Goal: Transaction & Acquisition: Download file/media

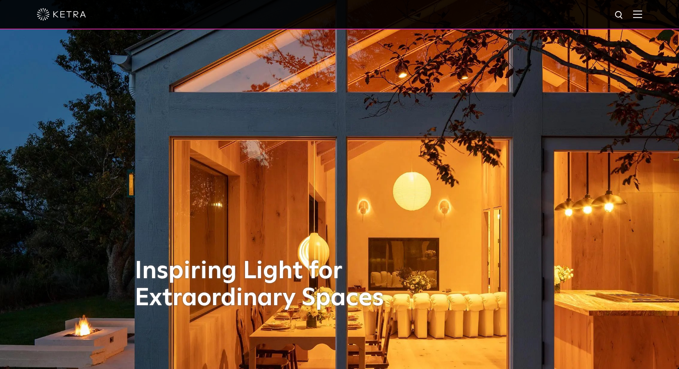
click at [642, 11] on img at bounding box center [637, 14] width 9 height 8
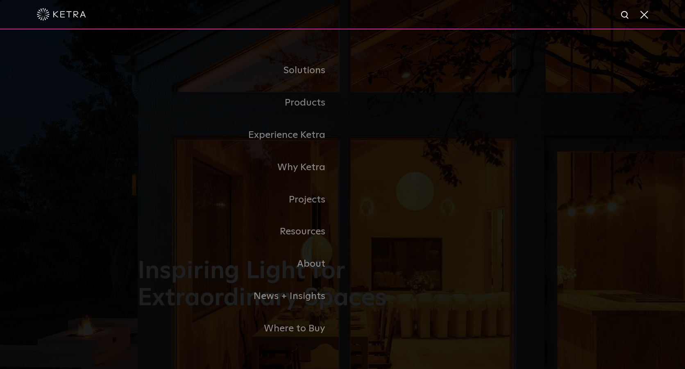
click at [0, 0] on link "Residential Products" at bounding box center [0, 0] width 0 height 0
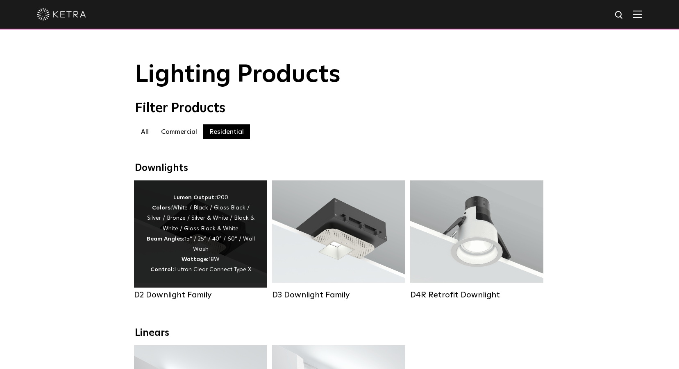
click at [241, 232] on div "Lumen Output: 1200 Colors: White / Black / Gloss Black / Silver / Bronze / Silv…" at bounding box center [200, 234] width 109 height 83
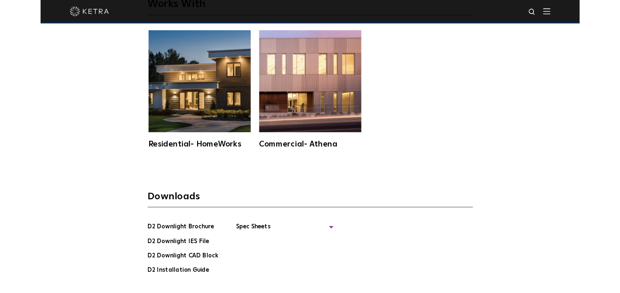
scroll to position [2171, 0]
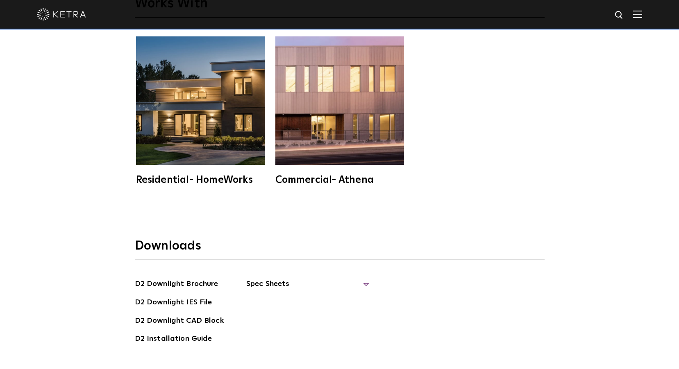
click at [278, 278] on span "Spec Sheets" at bounding box center [307, 287] width 123 height 18
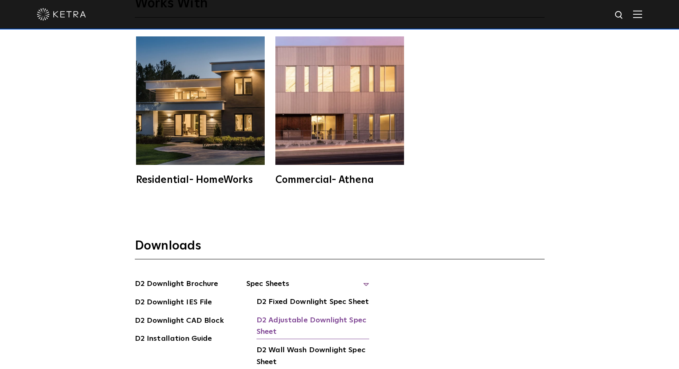
click at [285, 315] on link "D2 Adjustable Downlight Spec Sheet" at bounding box center [312, 327] width 113 height 25
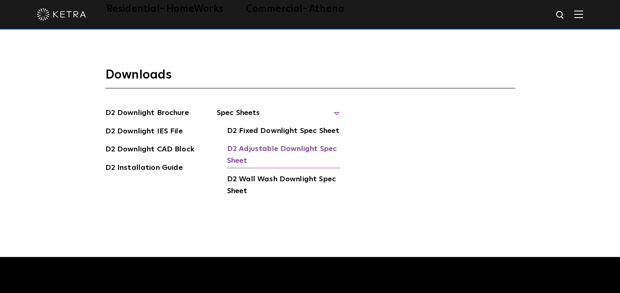
scroll to position [2170, 0]
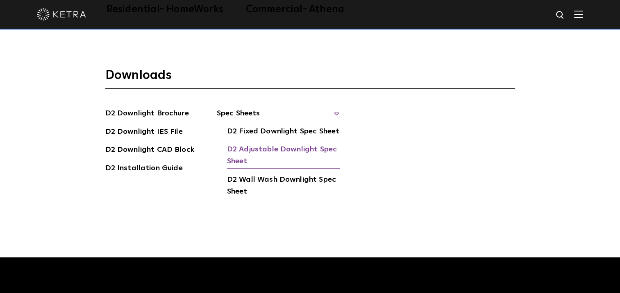
click at [278, 144] on link "D2 Adjustable Downlight Spec Sheet" at bounding box center [283, 156] width 113 height 25
click at [240, 144] on link "D2 Adjustable Downlight Spec Sheet" at bounding box center [283, 156] width 113 height 25
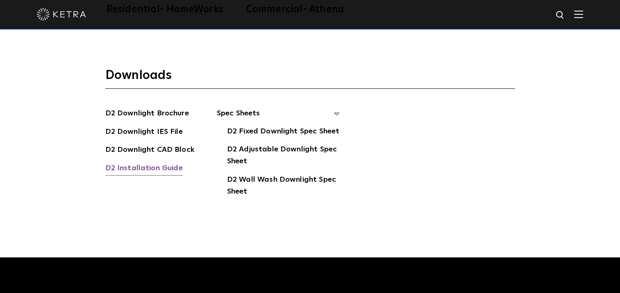
click at [174, 163] on link "D2 Installation Guide" at bounding box center [143, 169] width 77 height 13
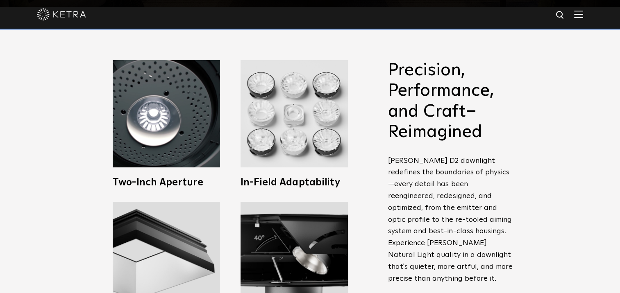
scroll to position [0, 0]
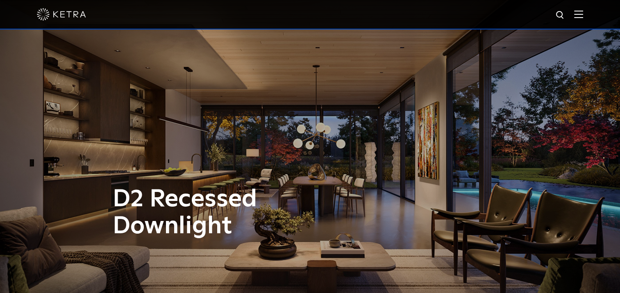
click at [583, 15] on img at bounding box center [578, 14] width 9 height 8
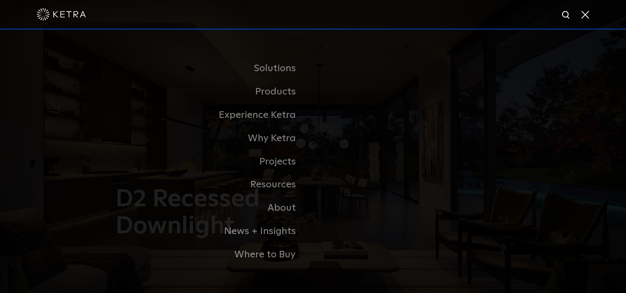
click at [0, 0] on link "Residential Products" at bounding box center [0, 0] width 0 height 0
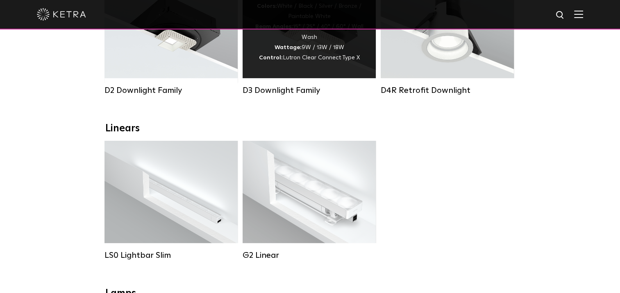
click at [303, 74] on div "Lumen Output: 700 / 900 / 1100 Colors: White / Black / Silver / Bronze / Painta…" at bounding box center [308, 27] width 133 height 102
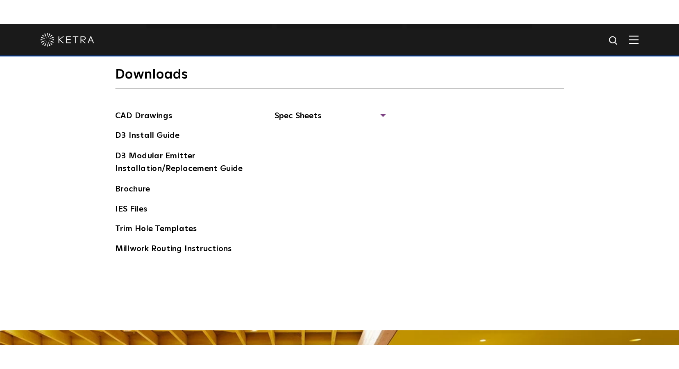
scroll to position [1229, 0]
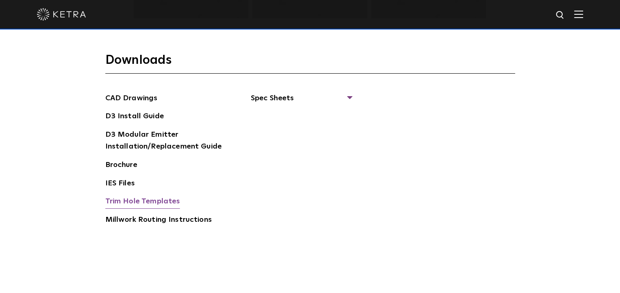
click at [148, 198] on link "Trim Hole Templates" at bounding box center [142, 202] width 75 height 13
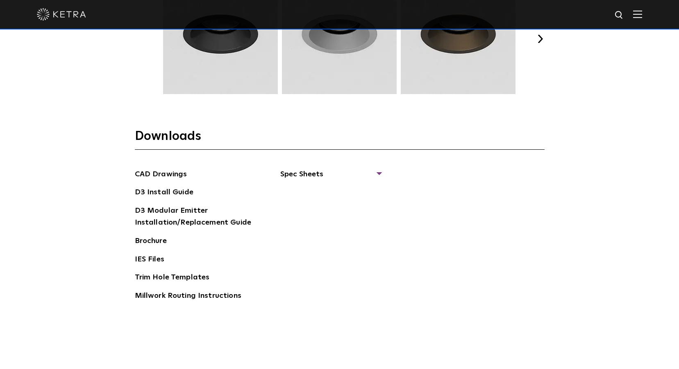
click at [619, 21] on div at bounding box center [339, 14] width 605 height 29
click at [619, 14] on img at bounding box center [637, 14] width 9 height 8
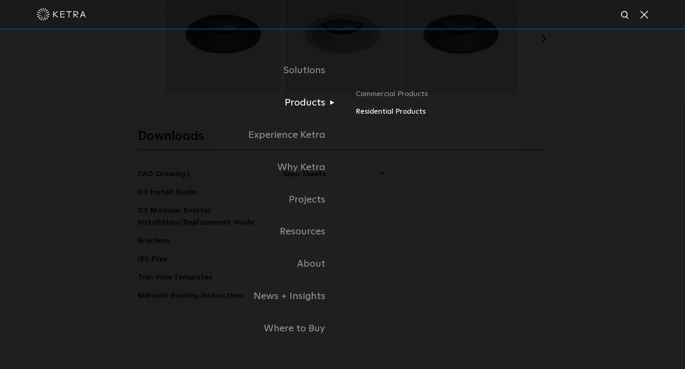
click at [374, 114] on link "Residential Products" at bounding box center [451, 112] width 192 height 12
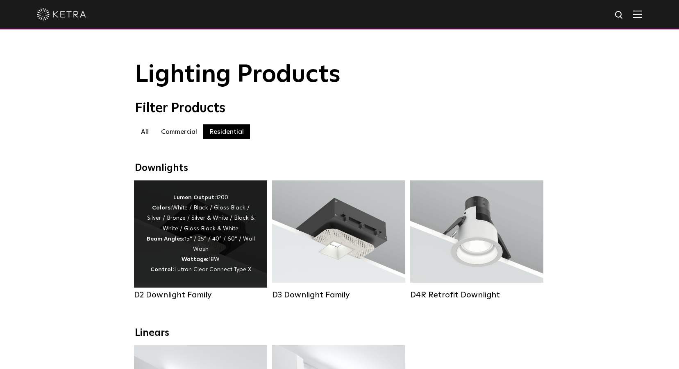
click at [234, 263] on div "Lumen Output: 1200 Colors: White / Black / Gloss Black / Silver / Bronze / Silv…" at bounding box center [200, 234] width 109 height 83
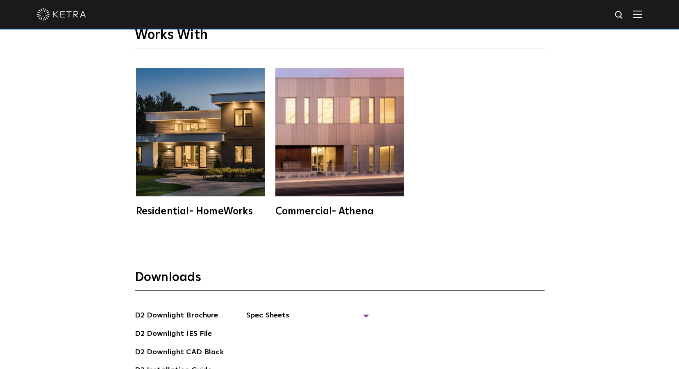
scroll to position [2171, 0]
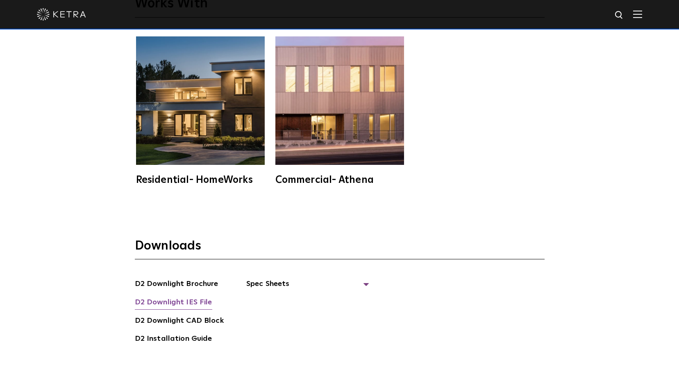
click at [199, 297] on link "D2 Downlight IES File" at bounding box center [173, 303] width 77 height 13
click at [187, 315] on link "D2 Downlight CAD Block" at bounding box center [179, 321] width 89 height 13
click at [618, 182] on div "Works With Residential- HomeWorks Commercial- Athena" at bounding box center [339, 77] width 679 height 270
click at [281, 278] on span "Spec Sheets" at bounding box center [307, 287] width 123 height 18
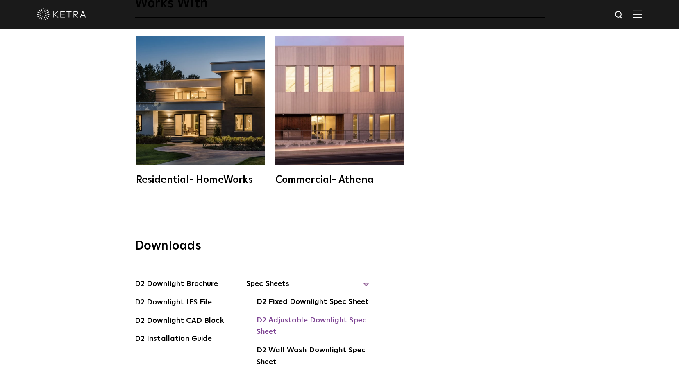
click at [274, 315] on link "D2 Adjustable Downlight Spec Sheet" at bounding box center [312, 327] width 113 height 25
